Goal: Task Accomplishment & Management: Complete application form

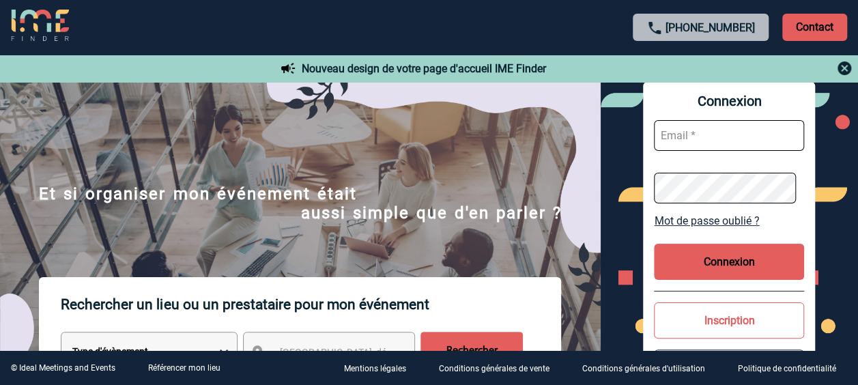
click at [678, 134] on input "text" at bounding box center [729, 135] width 150 height 31
type input "ANNE.JUILLARD@SANOFI.COM"
click at [745, 263] on button "Connexion" at bounding box center [729, 262] width 150 height 36
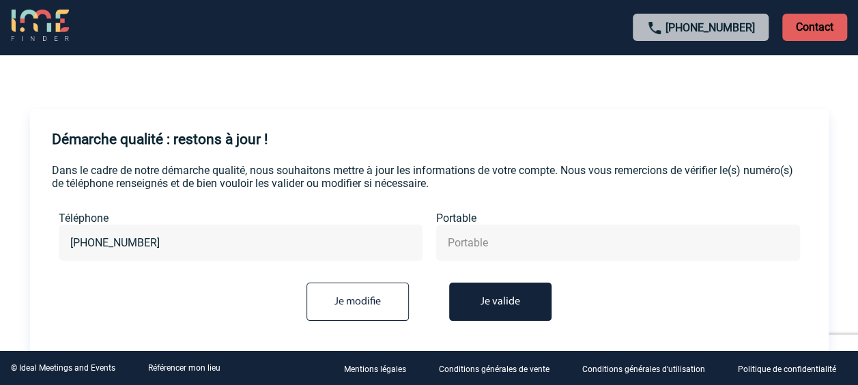
click at [485, 300] on button "Je valide" at bounding box center [500, 302] width 102 height 38
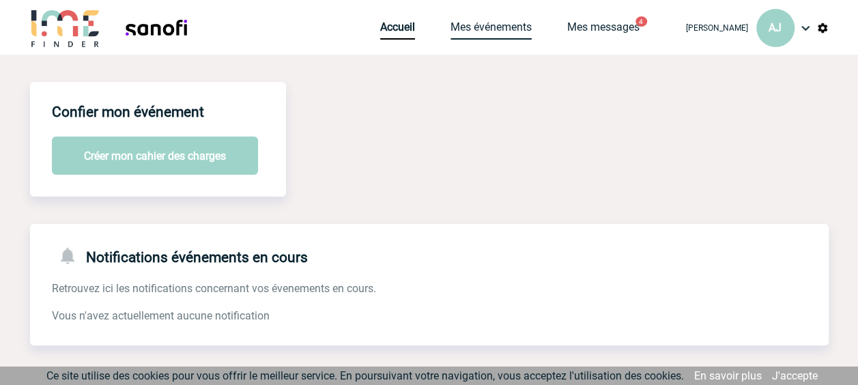
click at [495, 29] on link "Mes événements" at bounding box center [490, 29] width 81 height 19
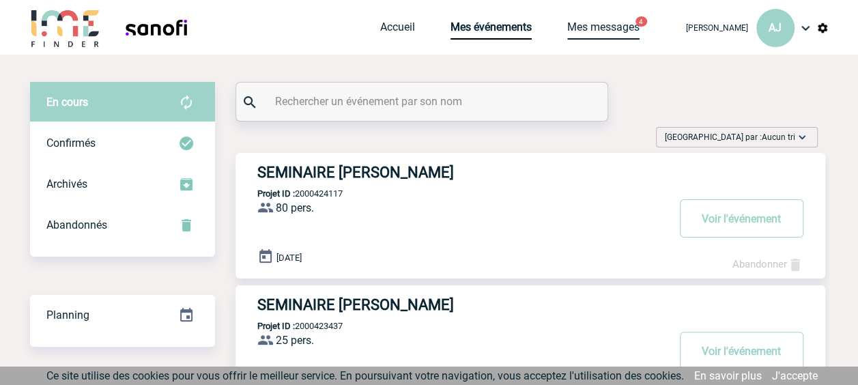
click at [591, 27] on link "Mes messages" at bounding box center [603, 29] width 72 height 19
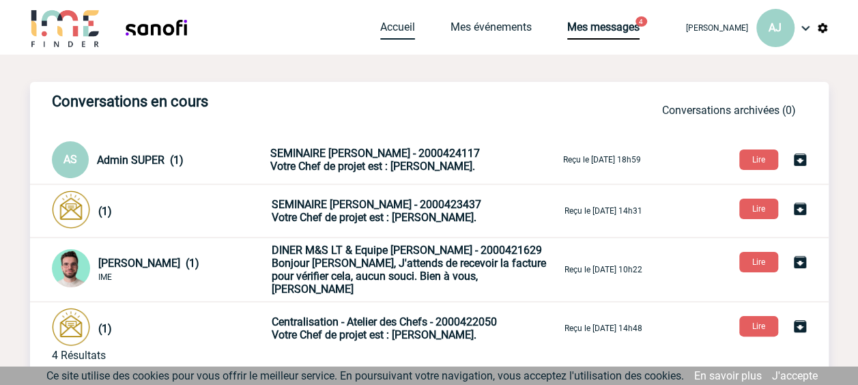
click at [405, 24] on link "Accueil" at bounding box center [397, 29] width 35 height 19
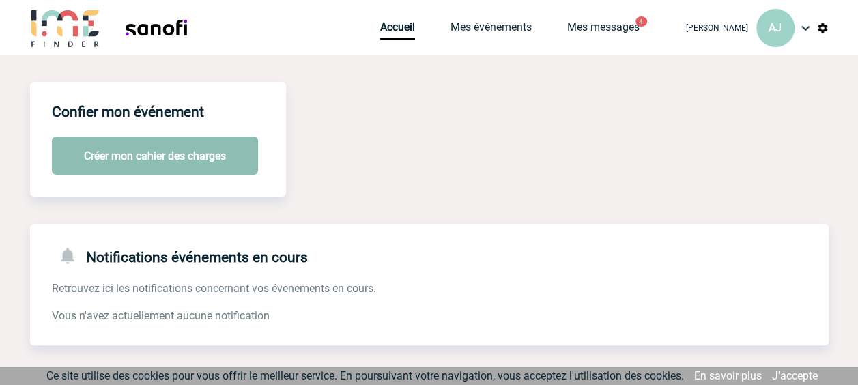
click at [121, 158] on button "Créer mon cahier des charges" at bounding box center [155, 155] width 206 height 38
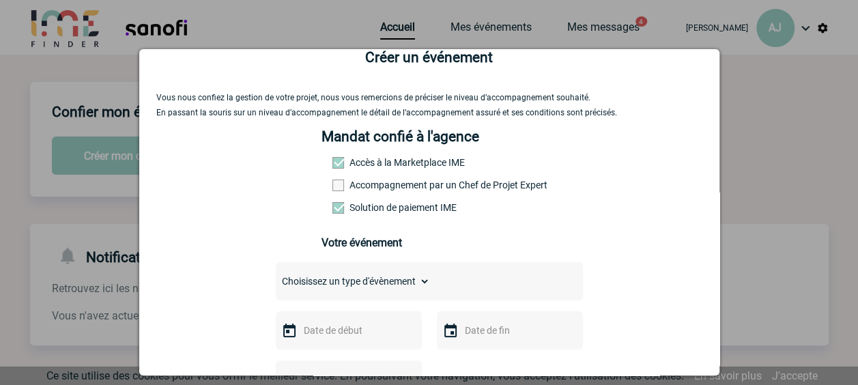
scroll to position [30, 0]
click at [325, 285] on select "Choisissez un type d'évènement Séminaire avec nuitée Séminaire sans nuitée Repa…" at bounding box center [353, 281] width 154 height 19
select select "3"
click at [276, 277] on select "Choisissez un type d'évènement Séminaire avec nuitée Séminaire sans nuitée Repa…" at bounding box center [353, 281] width 154 height 19
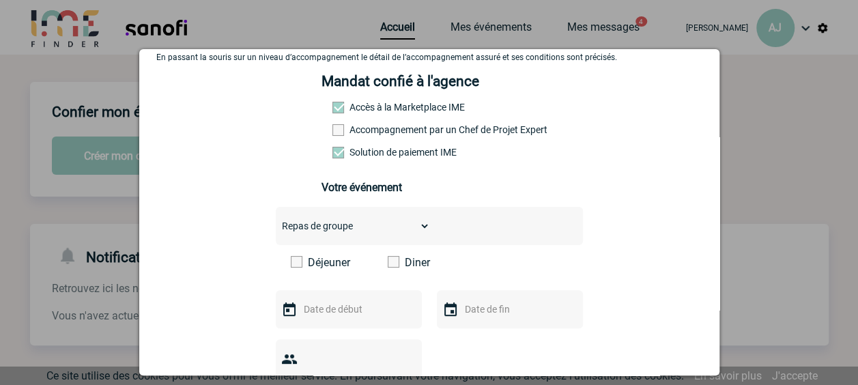
scroll to position [143, 0]
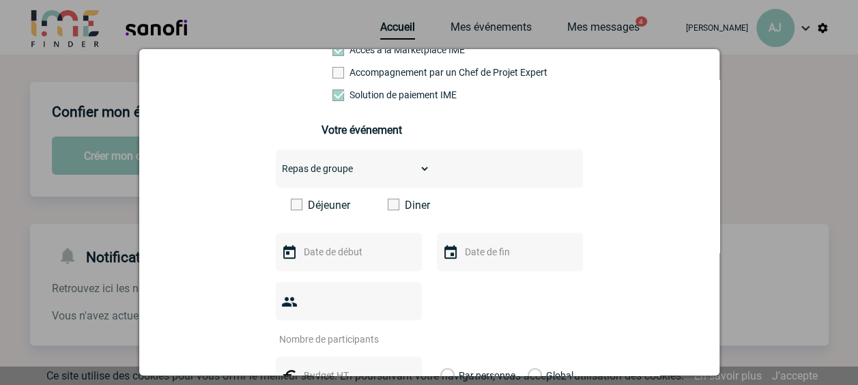
click at [392, 210] on span at bounding box center [394, 205] width 12 height 12
click at [0, 0] on input "Diner" at bounding box center [0, 0] width 0 height 0
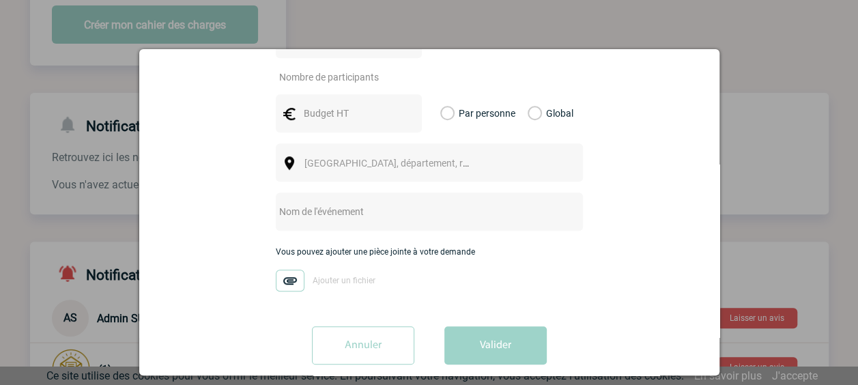
scroll to position [159, 0]
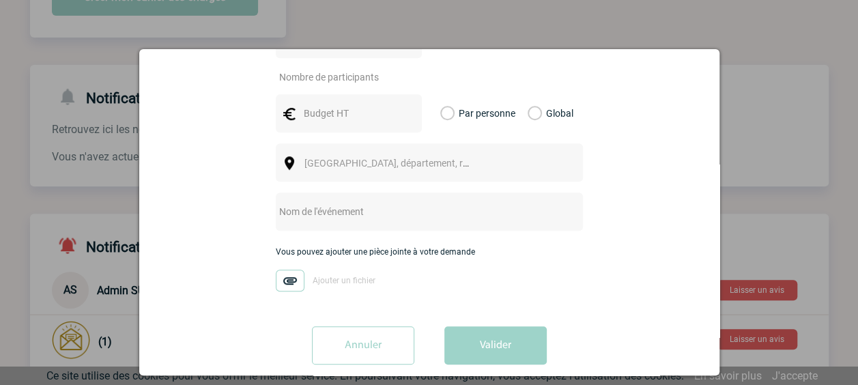
click at [366, 326] on input "Annuler" at bounding box center [363, 345] width 102 height 38
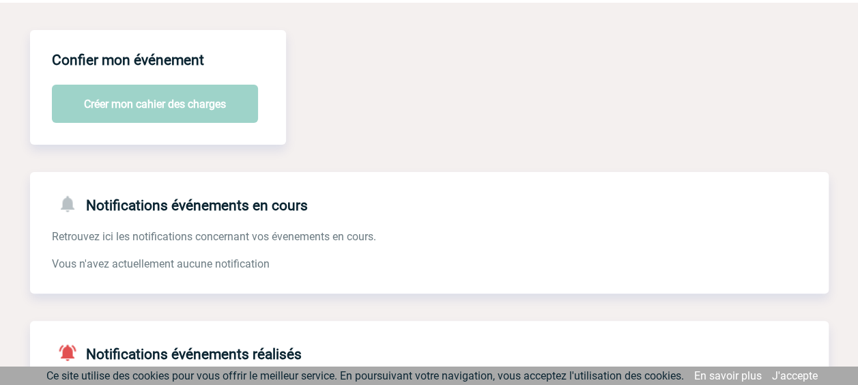
scroll to position [0, 0]
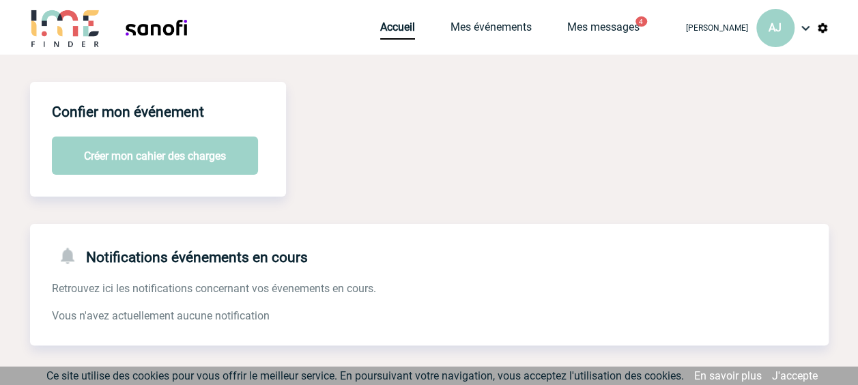
click at [802, 27] on img at bounding box center [805, 28] width 16 height 16
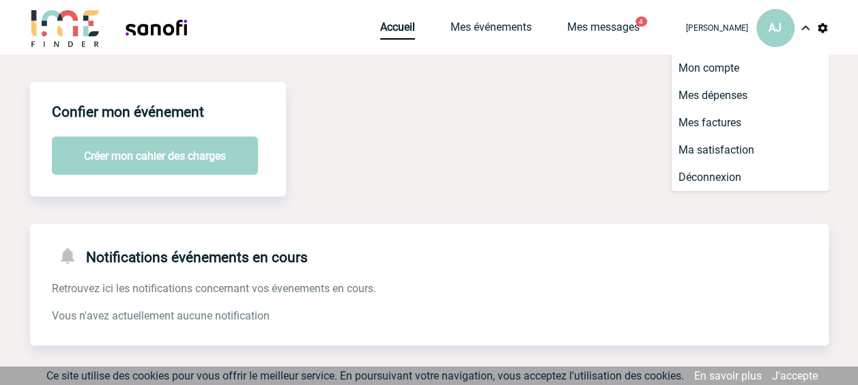
click at [72, 33] on img at bounding box center [65, 27] width 71 height 39
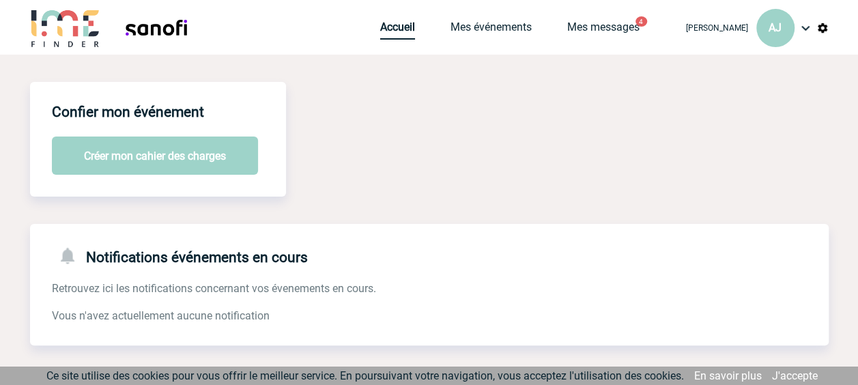
click at [409, 23] on link "Accueil" at bounding box center [397, 29] width 35 height 19
click at [491, 23] on link "Mes événements" at bounding box center [490, 29] width 81 height 19
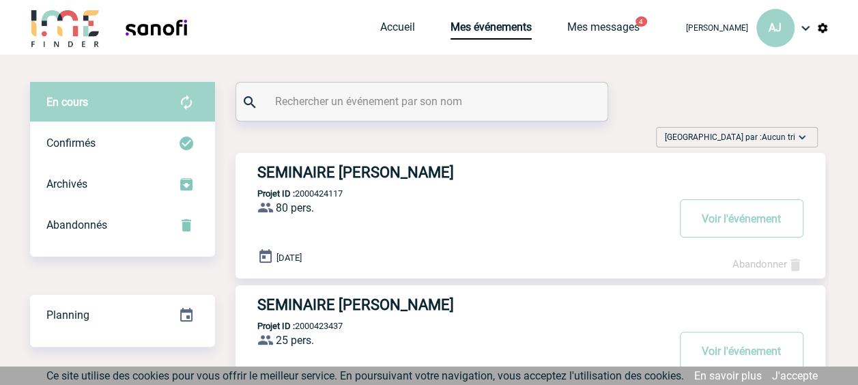
click at [807, 26] on img at bounding box center [805, 28] width 16 height 16
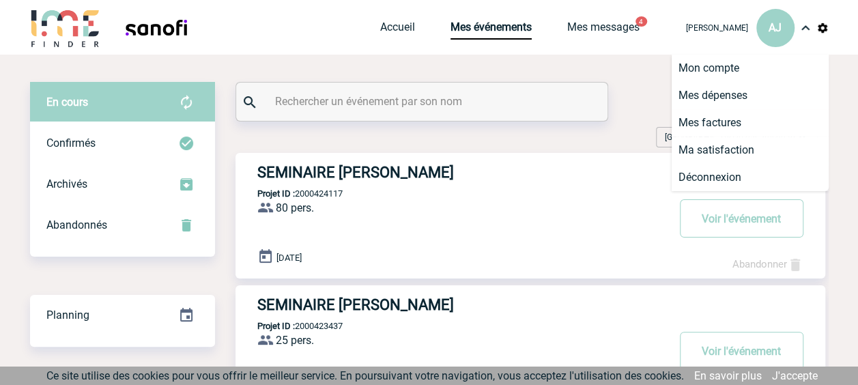
click at [826, 27] on img at bounding box center [822, 28] width 12 height 12
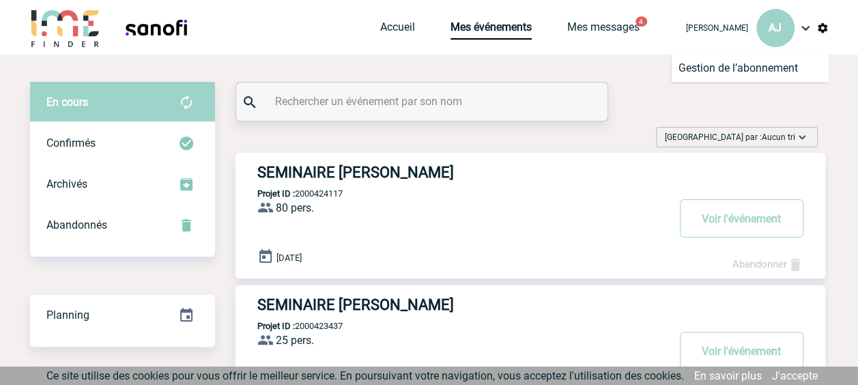
click at [55, 22] on img at bounding box center [65, 27] width 71 height 39
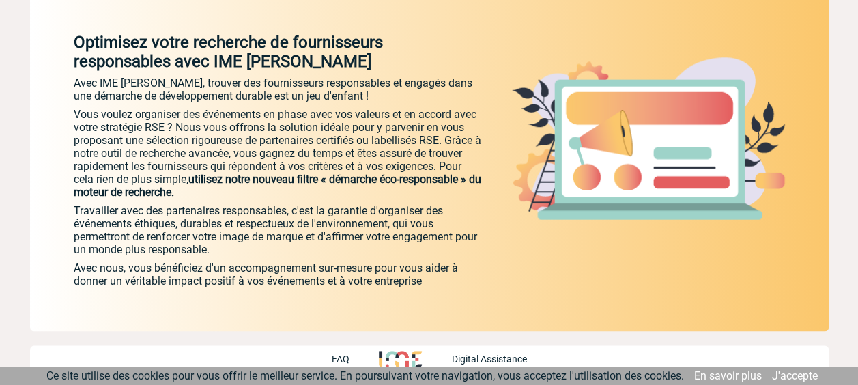
scroll to position [732, 0]
click at [786, 377] on link "J'accepte" at bounding box center [795, 375] width 46 height 13
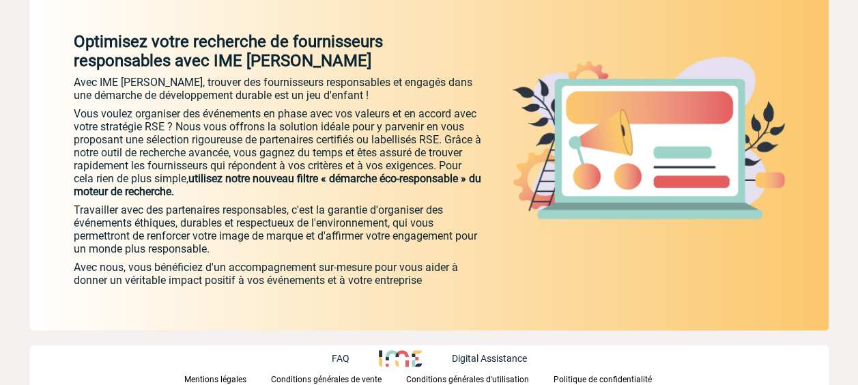
click at [341, 355] on p "FAQ" at bounding box center [340, 358] width 18 height 11
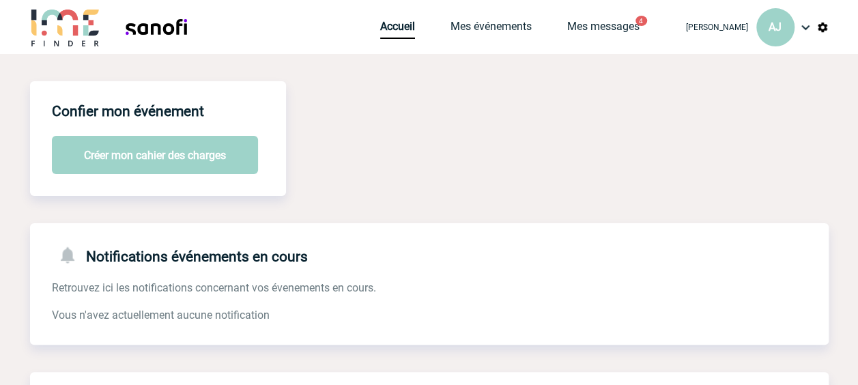
scroll to position [0, 0]
click at [76, 44] on img at bounding box center [65, 27] width 71 height 39
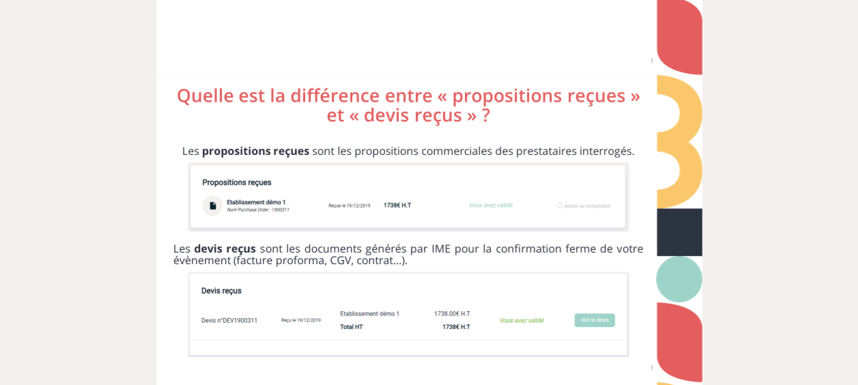
scroll to position [4618, 0]
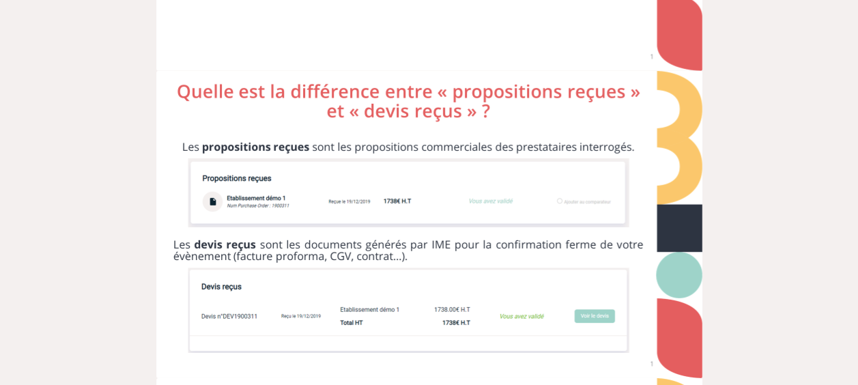
drag, startPoint x: 461, startPoint y: 71, endPoint x: 143, endPoint y: 120, distance: 321.8
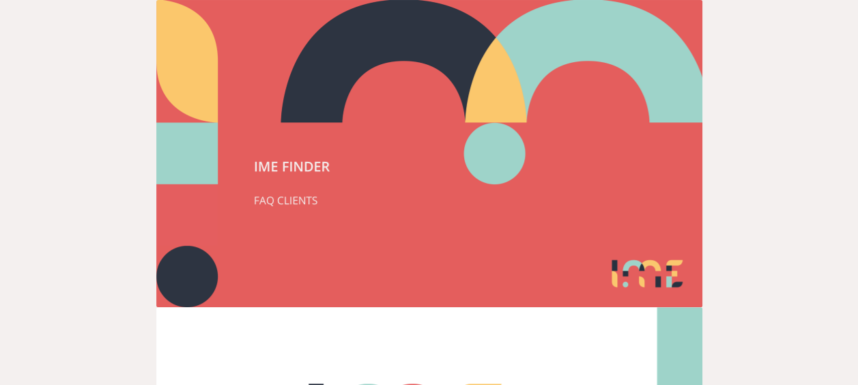
scroll to position [0, 0]
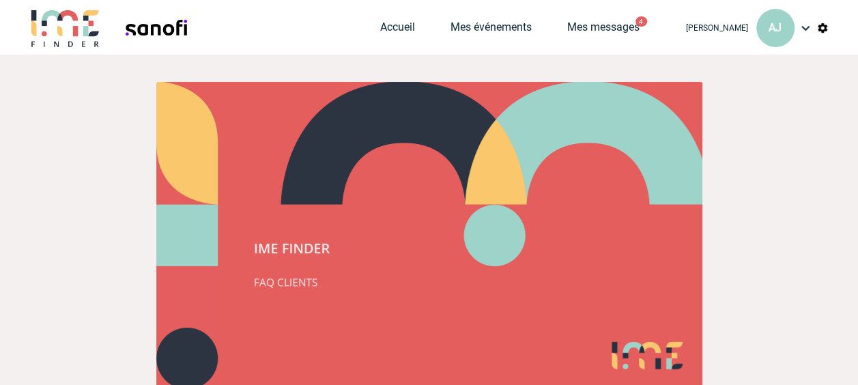
click at [210, 103] on img at bounding box center [429, 235] width 546 height 307
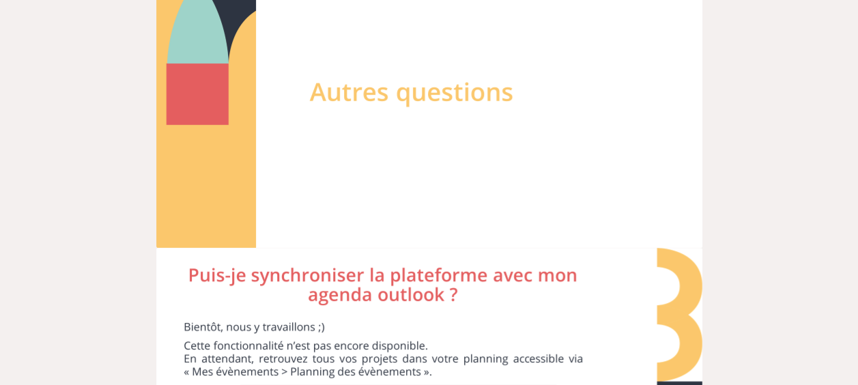
scroll to position [7805, 0]
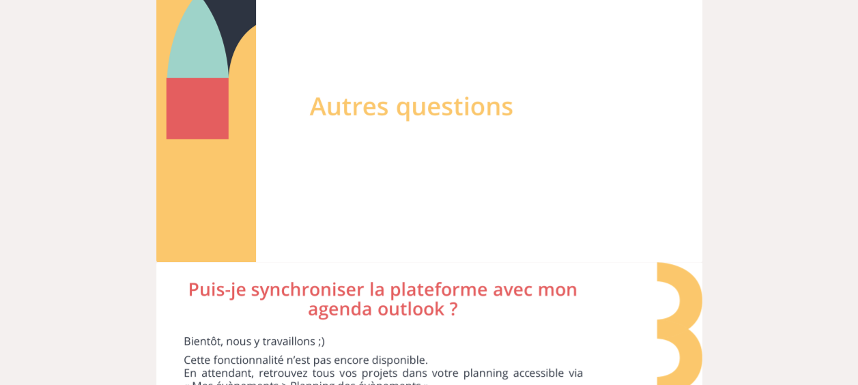
click at [313, 104] on img at bounding box center [429, 108] width 546 height 307
drag, startPoint x: 367, startPoint y: 73, endPoint x: 677, endPoint y: 63, distance: 310.0
click at [677, 63] on img at bounding box center [429, 108] width 546 height 307
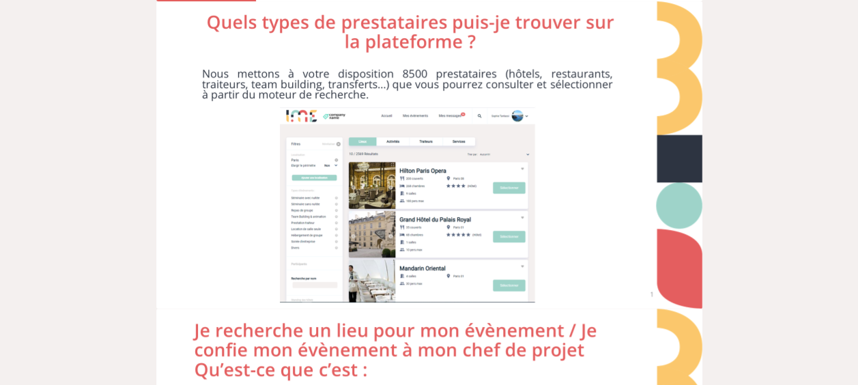
scroll to position [2845, 0]
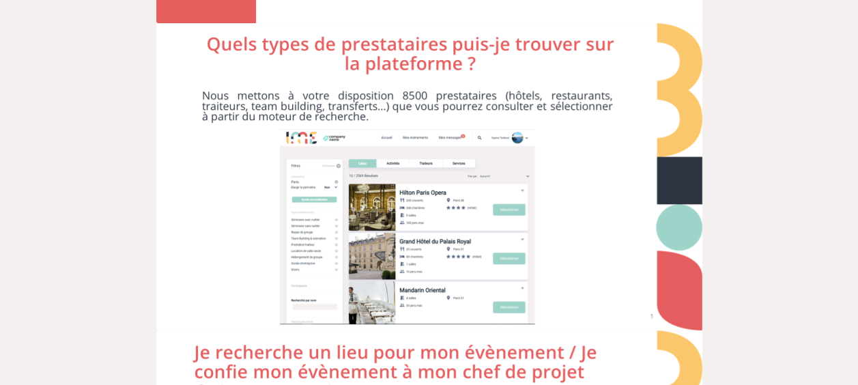
click at [218, 38] on img at bounding box center [429, 176] width 546 height 307
click at [205, 37] on img at bounding box center [429, 176] width 546 height 307
drag, startPoint x: 289, startPoint y: 77, endPoint x: 280, endPoint y: 57, distance: 22.3
click at [280, 57] on img at bounding box center [429, 176] width 546 height 307
click at [229, 49] on img at bounding box center [429, 176] width 546 height 307
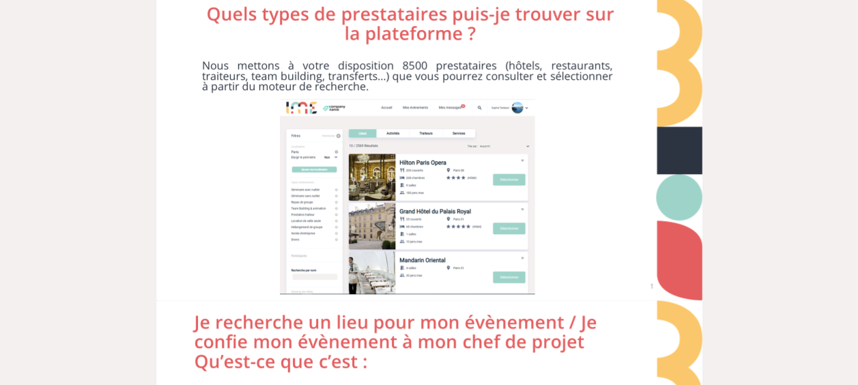
scroll to position [2845, 0]
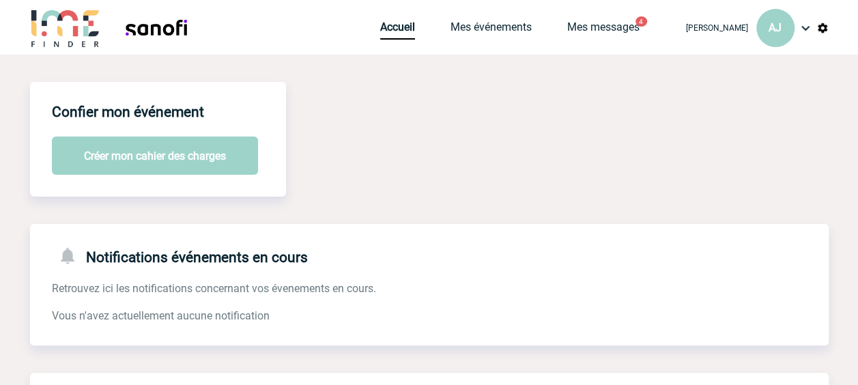
click at [59, 29] on img at bounding box center [65, 27] width 71 height 39
click at [165, 33] on img at bounding box center [156, 27] width 85 height 39
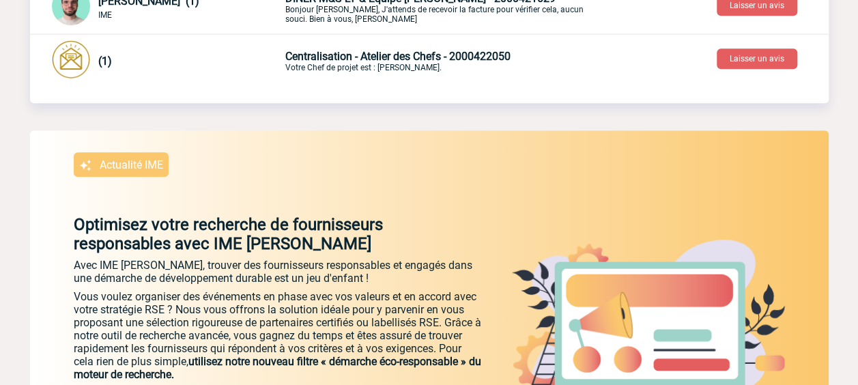
click at [148, 161] on p "Actualité IME" at bounding box center [131, 164] width 63 height 13
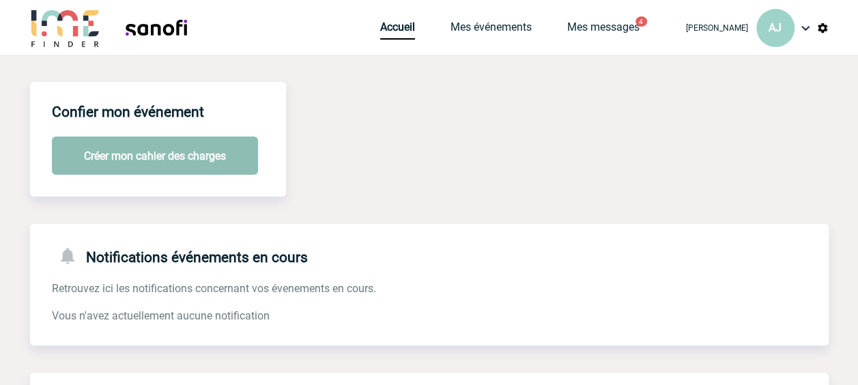
click at [104, 154] on button "Créer mon cahier des charges" at bounding box center [155, 155] width 206 height 38
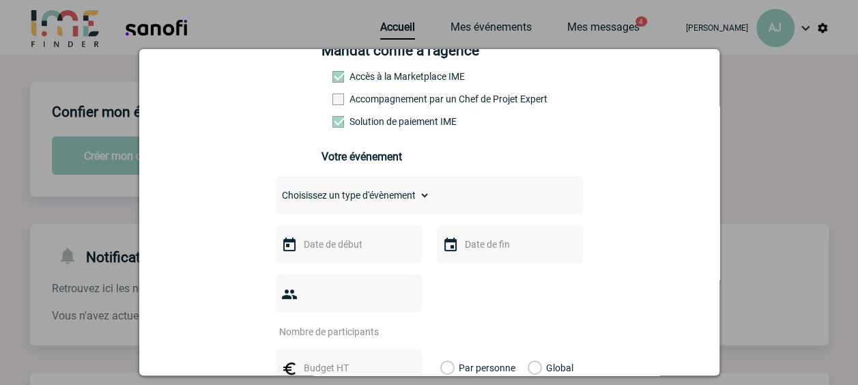
scroll to position [143, 0]
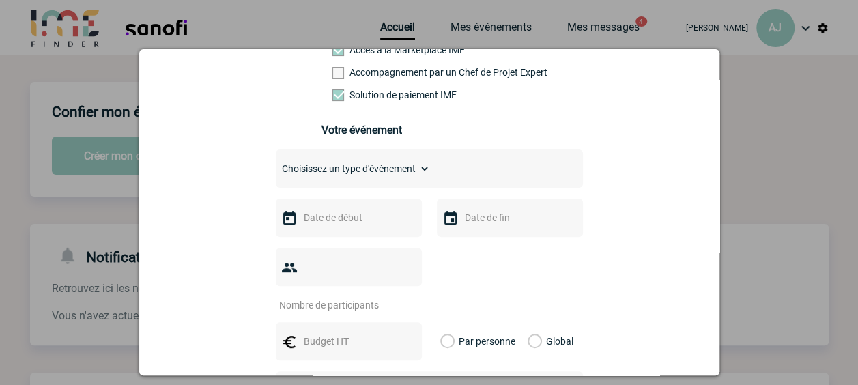
click at [308, 171] on select "Choisissez un type d'évènement Séminaire avec nuitée Séminaire sans nuitée Repa…" at bounding box center [353, 168] width 154 height 19
select select "3"
click at [276, 163] on select "Choisissez un type d'évènement Séminaire avec nuitée Séminaire sans nuitée Repa…" at bounding box center [353, 168] width 154 height 19
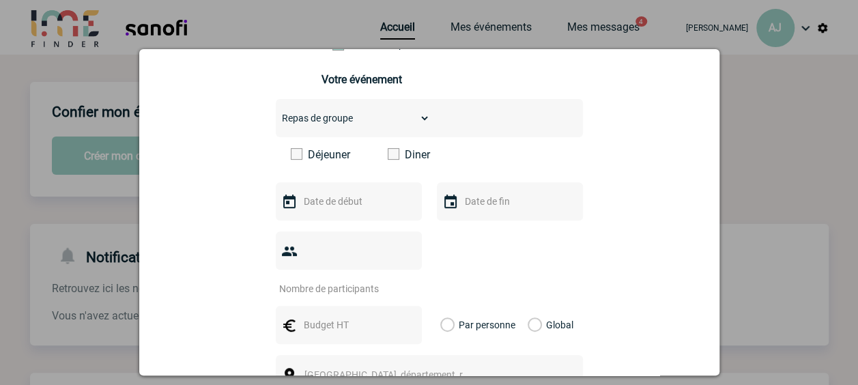
scroll to position [212, 0]
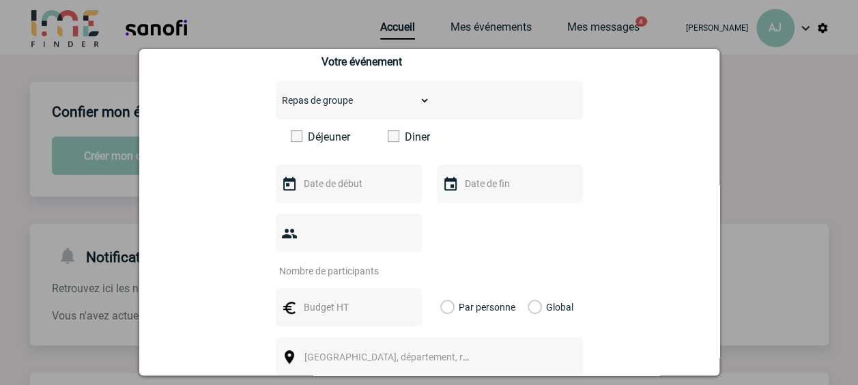
click at [388, 141] on span at bounding box center [394, 136] width 12 height 12
click at [0, 0] on input "Diner" at bounding box center [0, 0] width 0 height 0
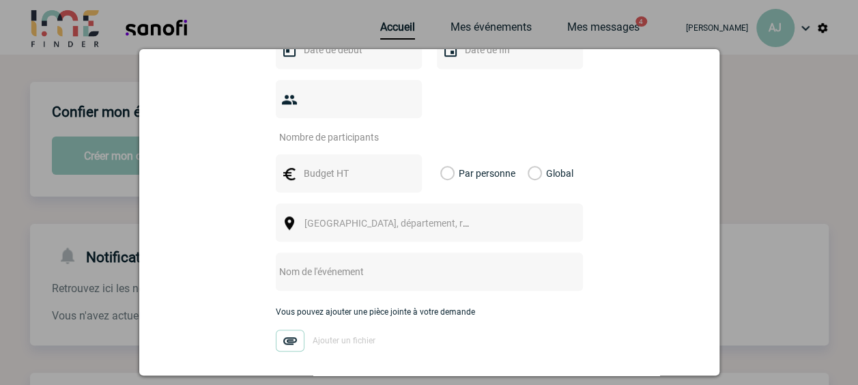
scroll to position [348, 0]
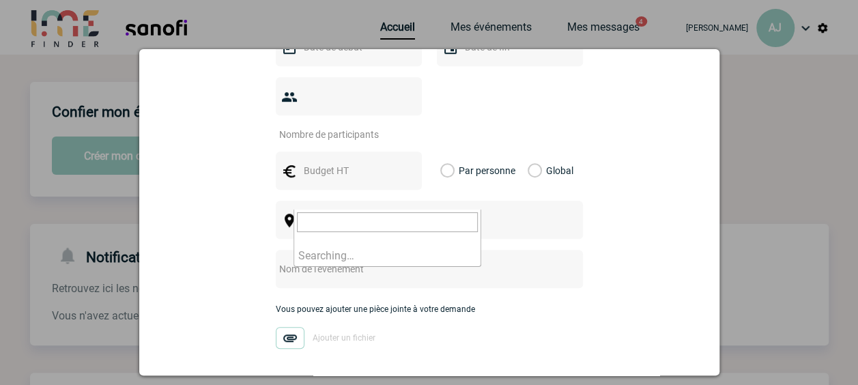
click at [338, 215] on span "Ville, département, région..." at bounding box center [399, 220] width 190 height 11
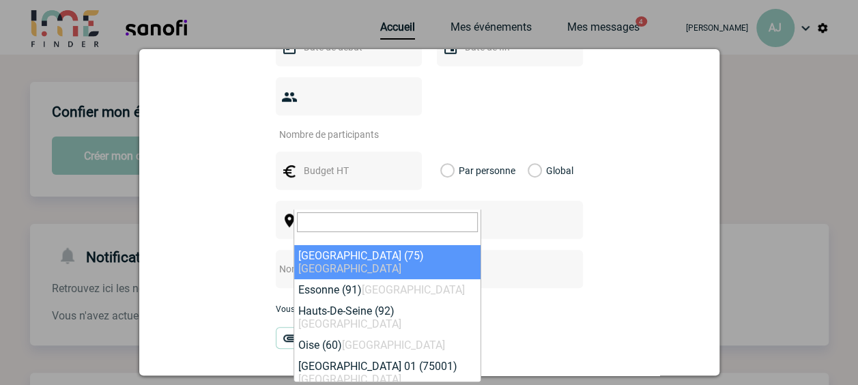
select select "3"
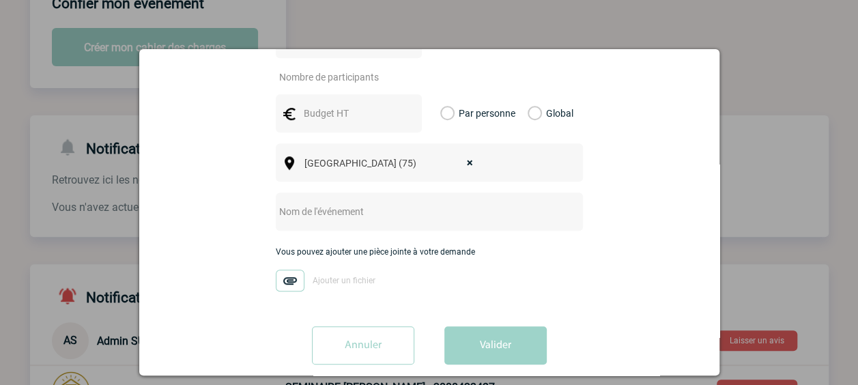
scroll to position [113, 0]
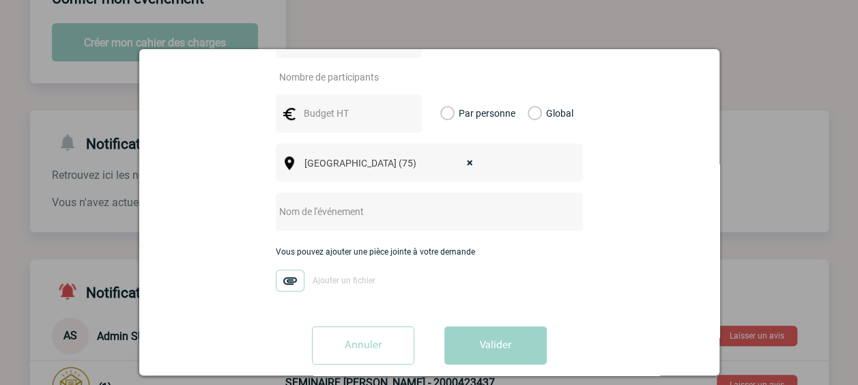
click at [348, 328] on input "Annuler" at bounding box center [363, 345] width 102 height 38
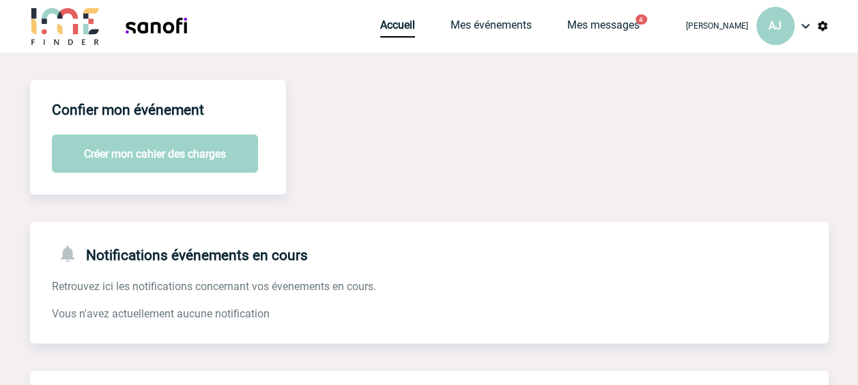
scroll to position [0, 0]
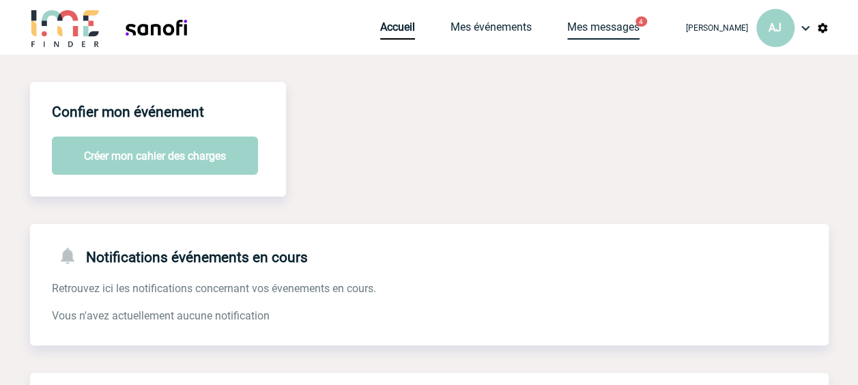
click at [599, 27] on link "Mes messages" at bounding box center [603, 29] width 72 height 19
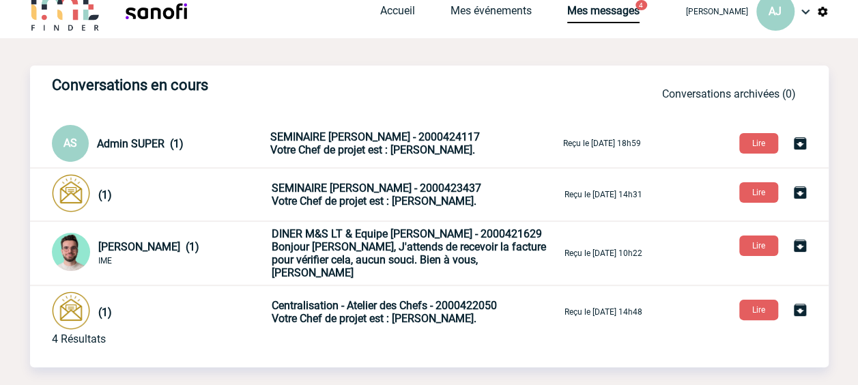
scroll to position [1, 0]
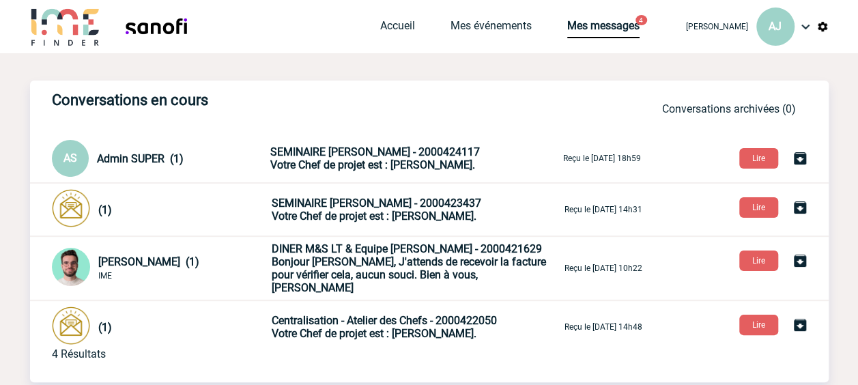
click at [804, 25] on img at bounding box center [805, 26] width 16 height 16
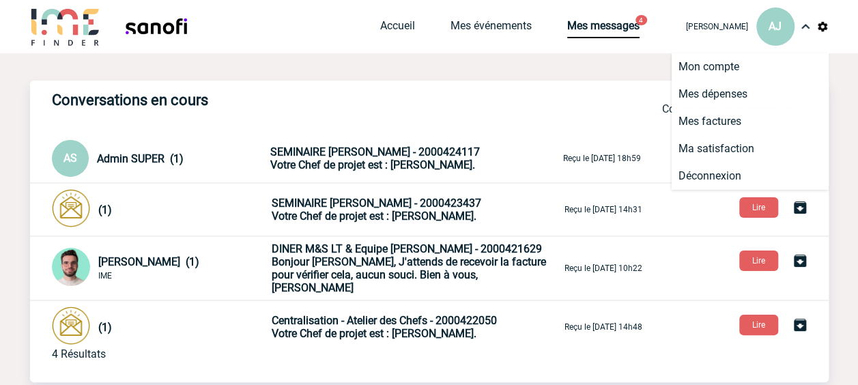
click at [822, 26] on img at bounding box center [822, 26] width 12 height 12
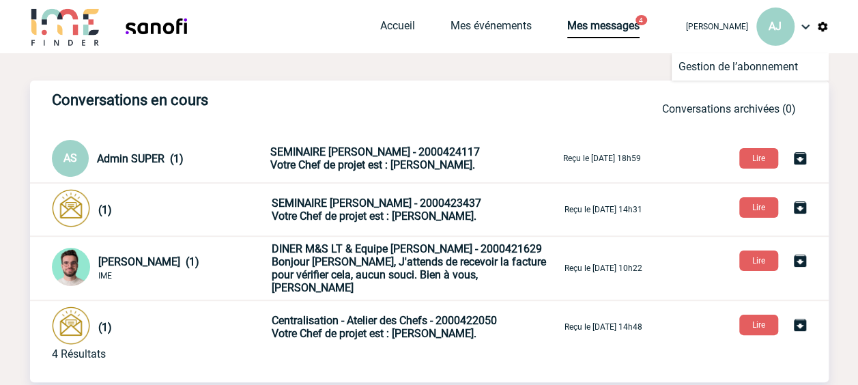
click at [804, 27] on img at bounding box center [805, 26] width 16 height 16
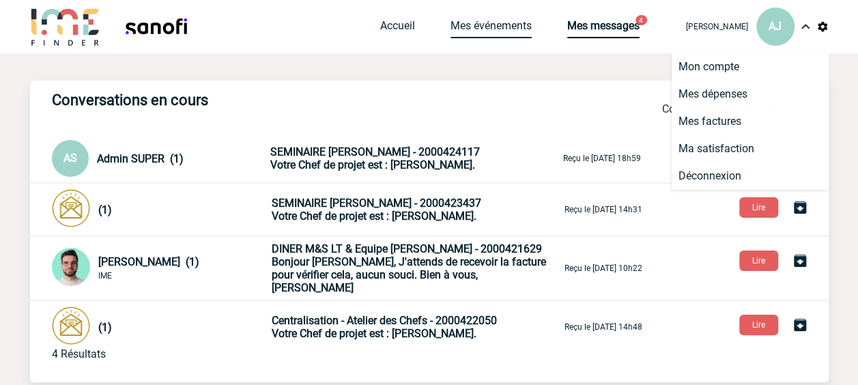
click at [493, 27] on link "Mes événements" at bounding box center [490, 28] width 81 height 19
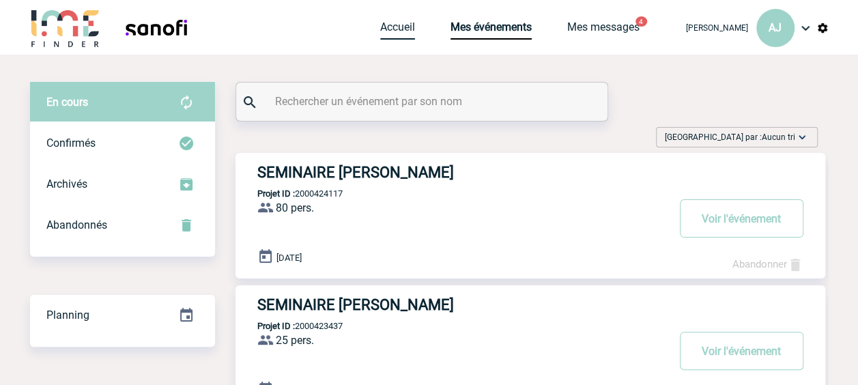
click at [396, 26] on link "Accueil" at bounding box center [397, 29] width 35 height 19
